Goal: Task Accomplishment & Management: Use online tool/utility

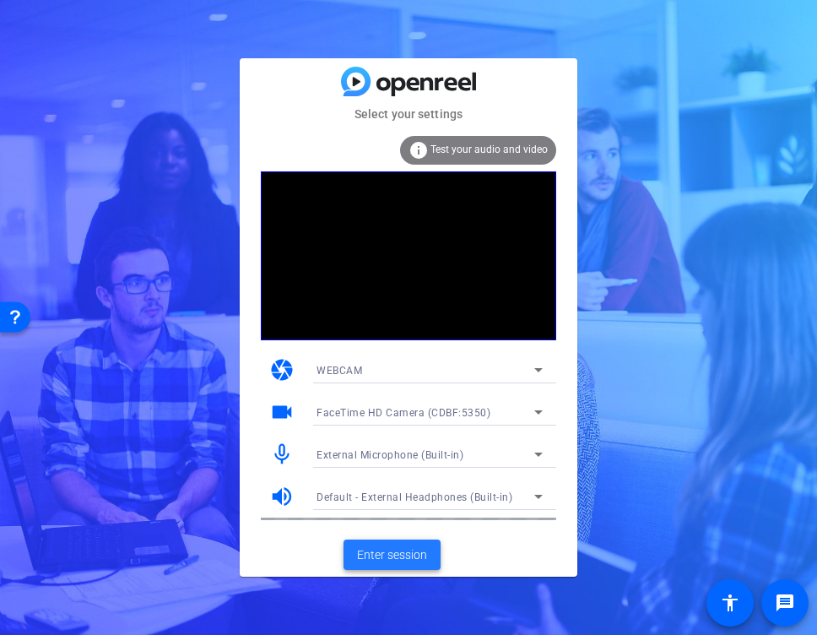
click at [380, 556] on span "Enter session" at bounding box center [392, 555] width 70 height 18
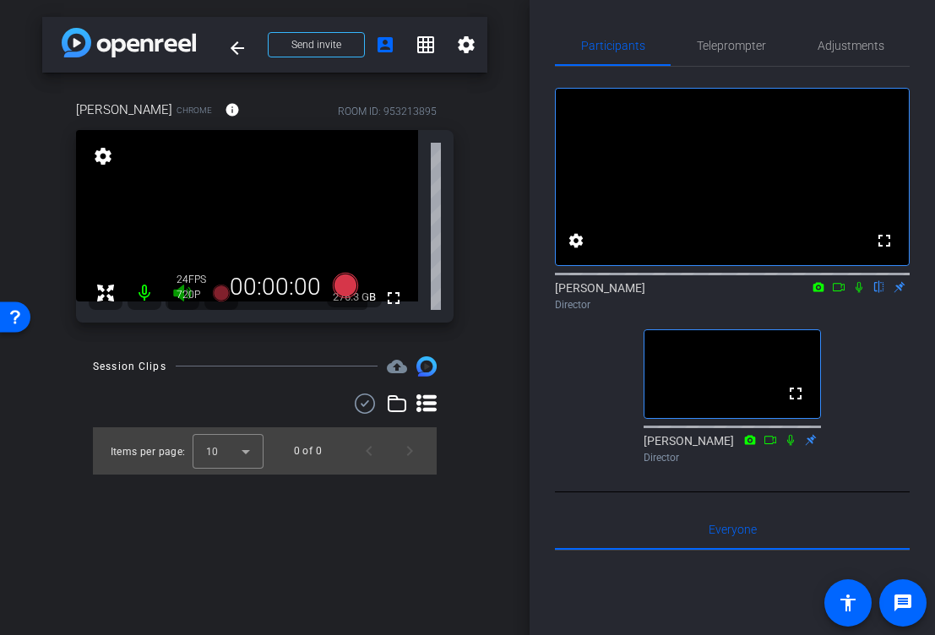
click at [790, 446] on icon at bounding box center [791, 440] width 14 height 12
click at [789, 445] on icon at bounding box center [790, 439] width 9 height 11
click at [790, 446] on icon at bounding box center [791, 440] width 14 height 12
click at [793, 446] on icon at bounding box center [791, 440] width 14 height 12
click at [790, 446] on icon at bounding box center [791, 440] width 14 height 12
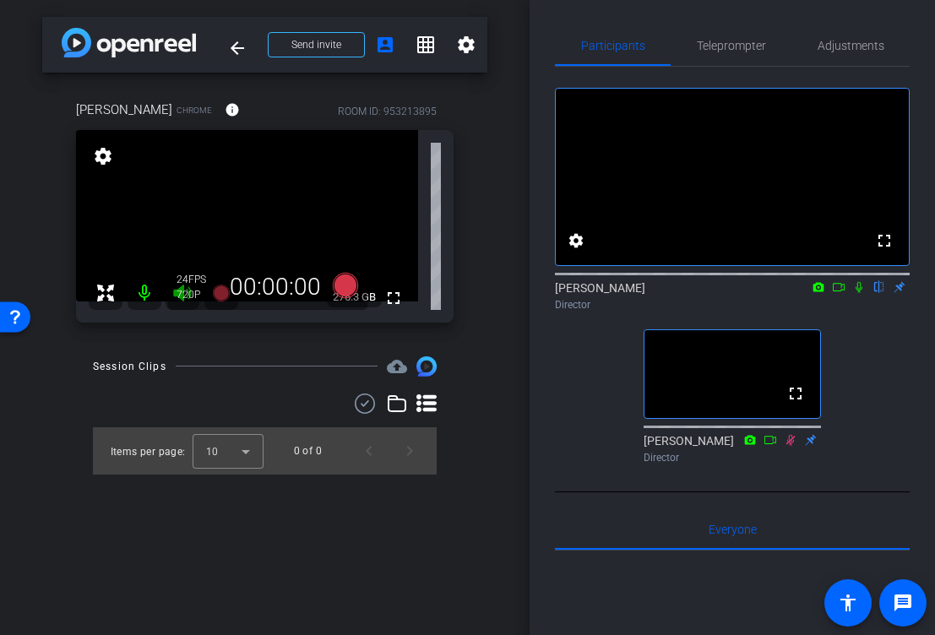
click at [859, 293] on icon at bounding box center [859, 287] width 14 height 12
click at [347, 285] on icon at bounding box center [344, 285] width 25 height 25
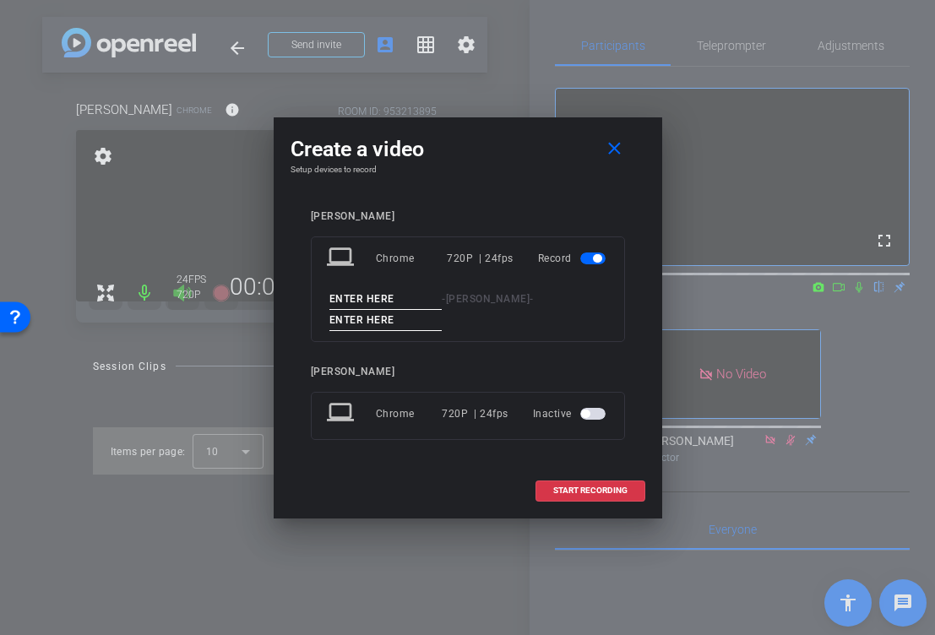
click at [390, 306] on input at bounding box center [385, 299] width 113 height 21
type input "[PERSON_NAME]"
click at [443, 312] on input at bounding box center [385, 320] width 113 height 21
type input "1"
click at [587, 486] on span "START RECORDING" at bounding box center [590, 490] width 74 height 8
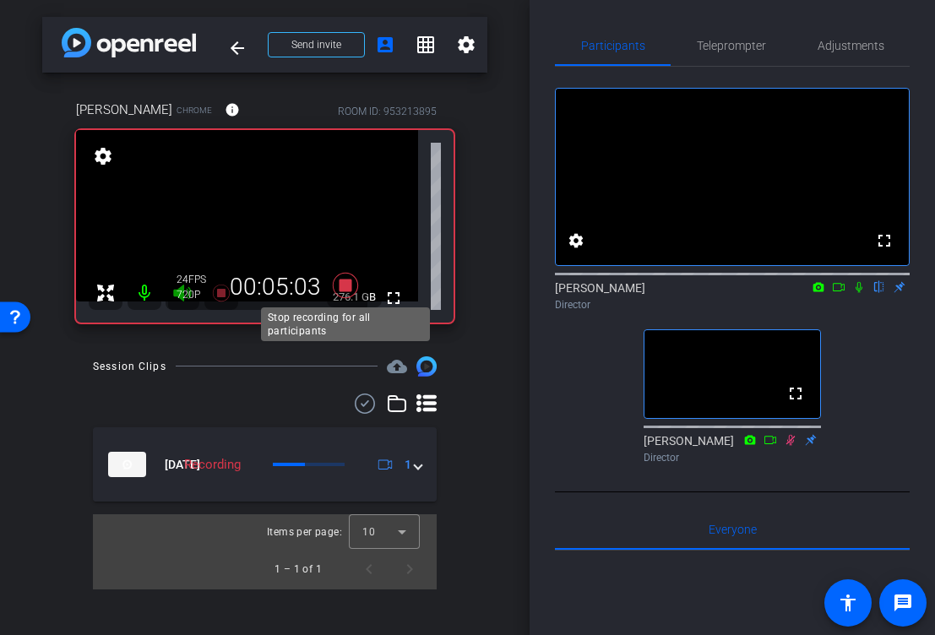
click at [348, 289] on icon at bounding box center [344, 285] width 25 height 25
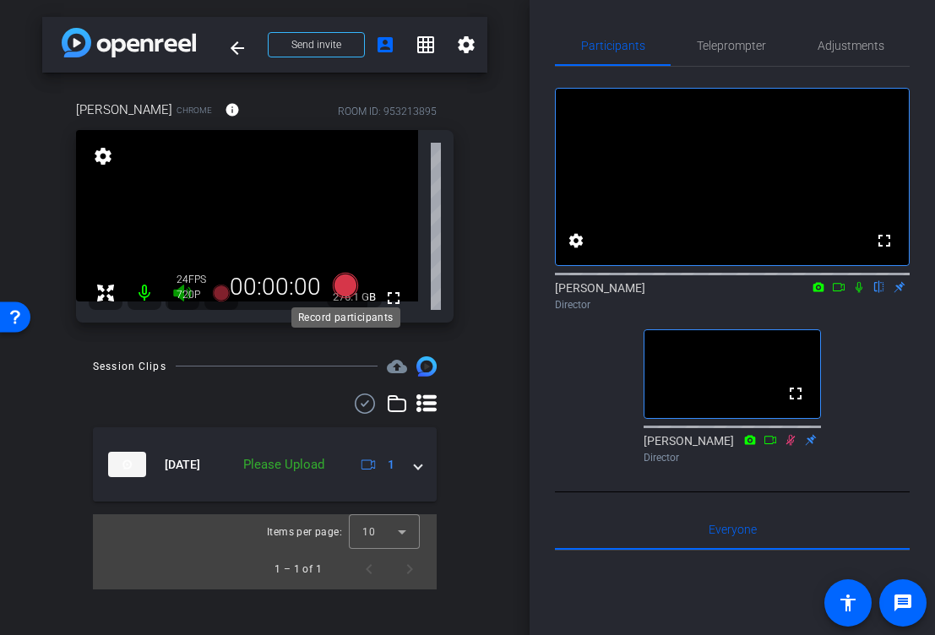
click at [346, 291] on icon at bounding box center [344, 285] width 25 height 25
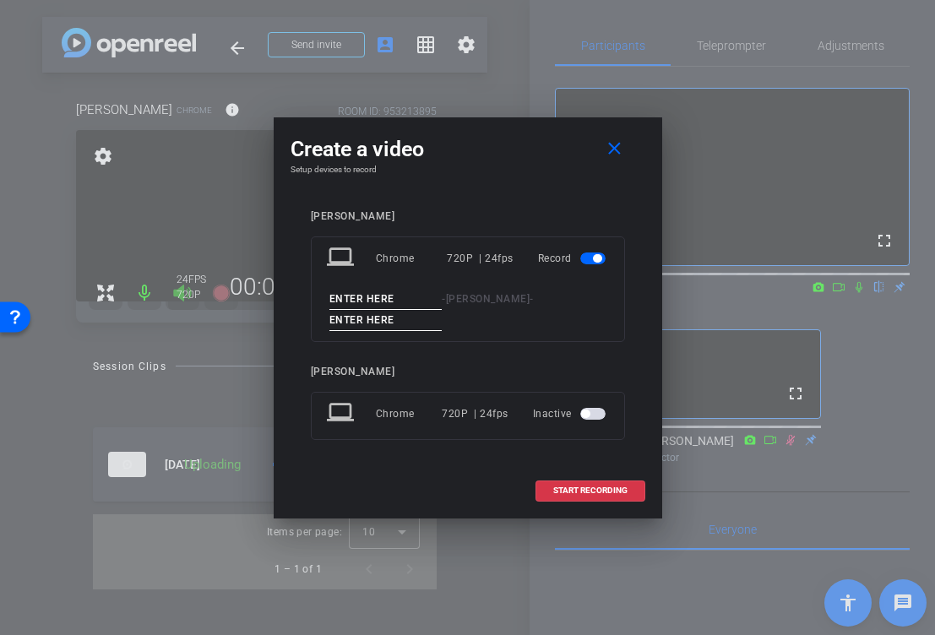
click at [390, 309] on input at bounding box center [385, 299] width 113 height 21
type input "[PERSON_NAME]"
click at [526, 297] on div "laptop Chrome 720P | 24fps Record [PERSON_NAME] -" at bounding box center [468, 289] width 314 height 106
click at [443, 310] on input at bounding box center [385, 320] width 113 height 21
type input "2"
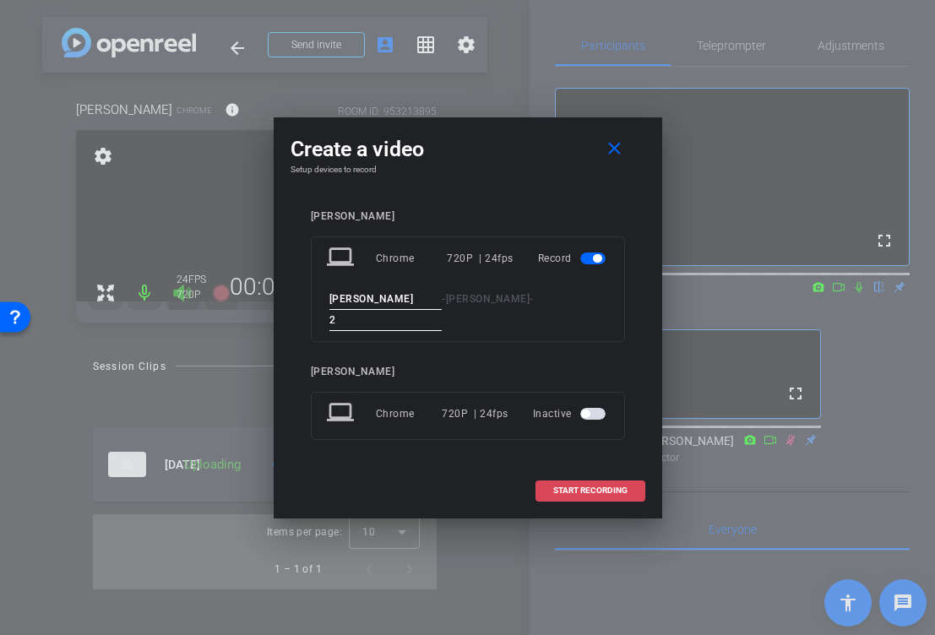
click at [616, 486] on span "START RECORDING" at bounding box center [590, 490] width 74 height 8
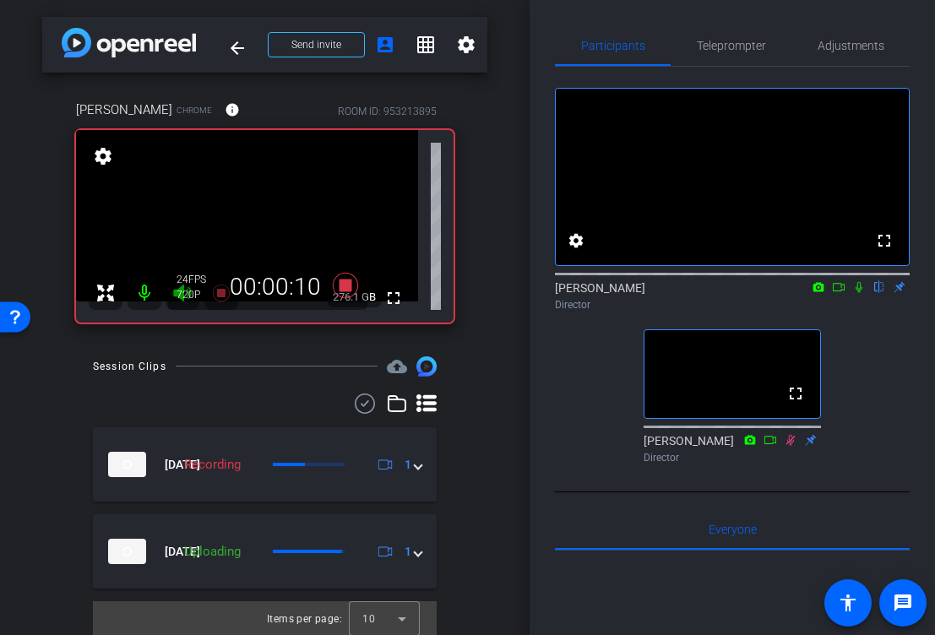
click at [859, 293] on icon at bounding box center [858, 287] width 7 height 11
click at [859, 293] on icon at bounding box center [859, 287] width 9 height 11
click at [856, 293] on icon at bounding box center [859, 287] width 14 height 12
click at [858, 293] on icon at bounding box center [859, 287] width 14 height 12
click at [857, 293] on icon at bounding box center [858, 287] width 7 height 11
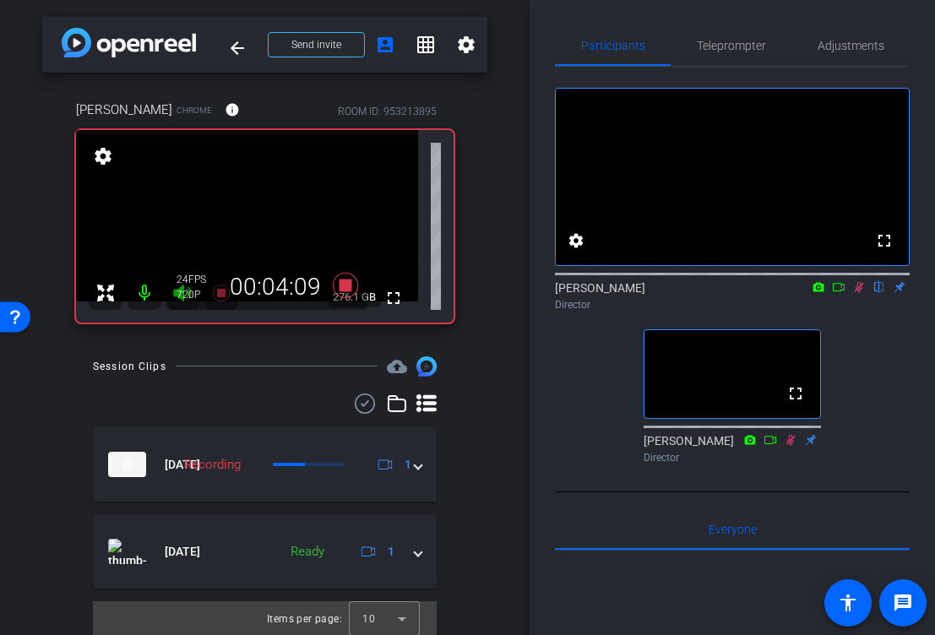
click at [857, 293] on icon at bounding box center [859, 287] width 9 height 11
click at [337, 288] on icon at bounding box center [345, 285] width 41 height 30
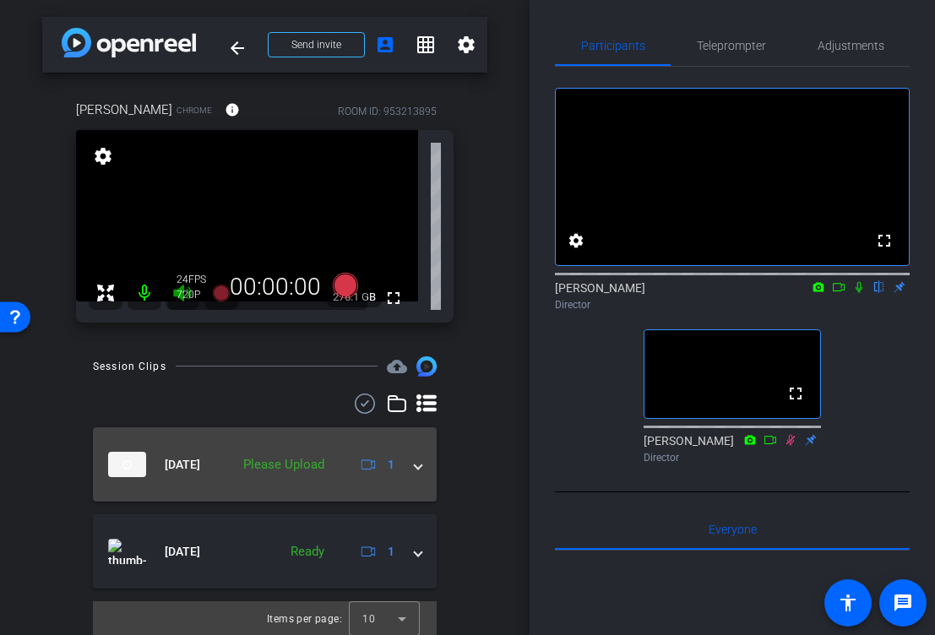
click at [323, 467] on div "Please Upload" at bounding box center [284, 464] width 98 height 19
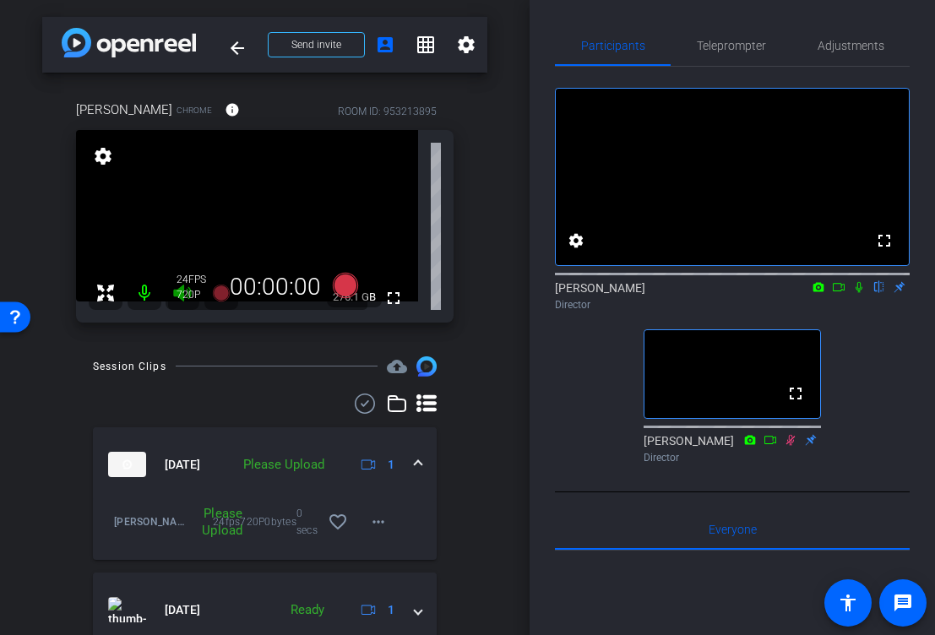
click at [323, 467] on div "Please Upload" at bounding box center [284, 464] width 98 height 19
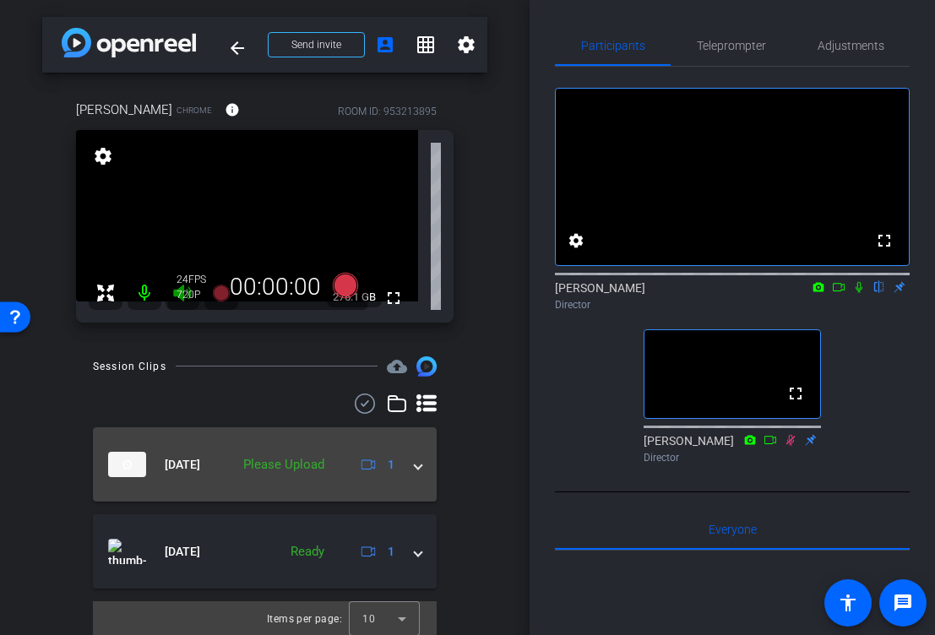
click at [323, 467] on div "Please Upload" at bounding box center [284, 464] width 98 height 19
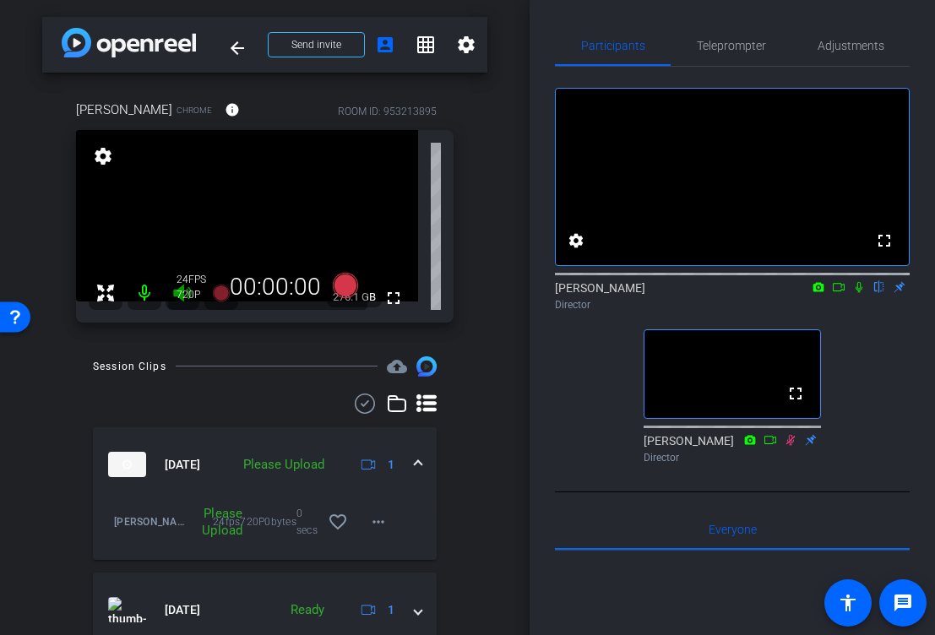
click at [310, 467] on div "Please Upload" at bounding box center [284, 464] width 98 height 19
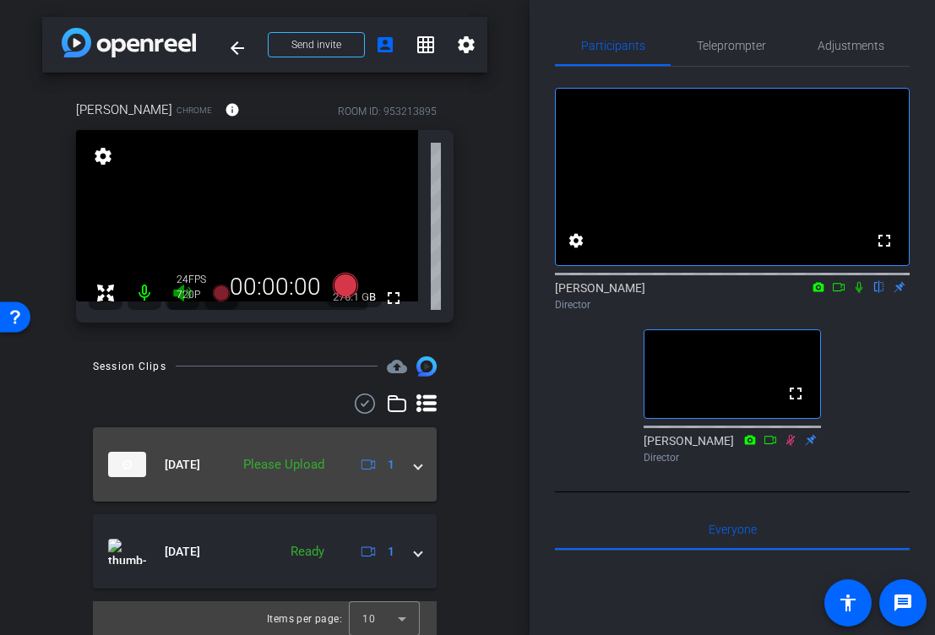
click at [310, 467] on div "Please Upload" at bounding box center [284, 464] width 98 height 19
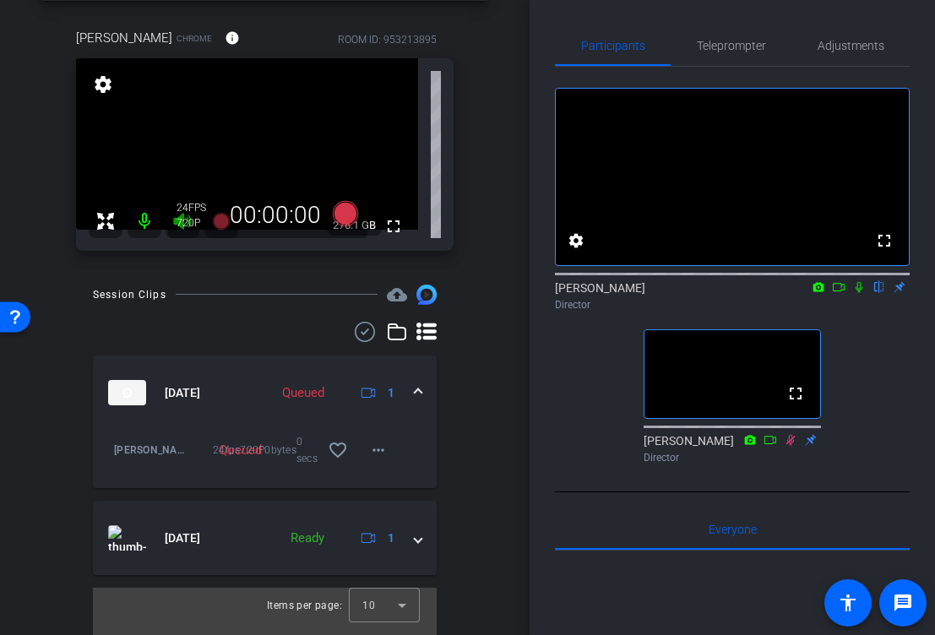
scroll to position [68, 0]
